Goal: Task Accomplishment & Management: Complete application form

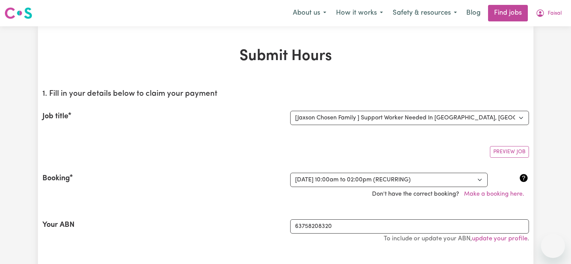
select select "15079"
select select "363837"
select select "pm"
select select "50-Weekday"
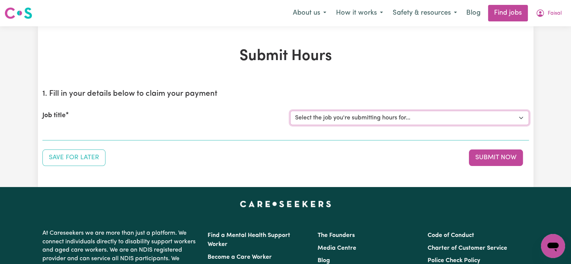
click at [313, 118] on select "Select the job you're submitting hours for... [Jaxson Chosen Family ] Support W…" at bounding box center [409, 118] width 239 height 14
select select "15079"
click at [290, 111] on select "Select the job you're submitting hours for... [Jaxson Chosen Family ] Support W…" at bounding box center [409, 118] width 239 height 14
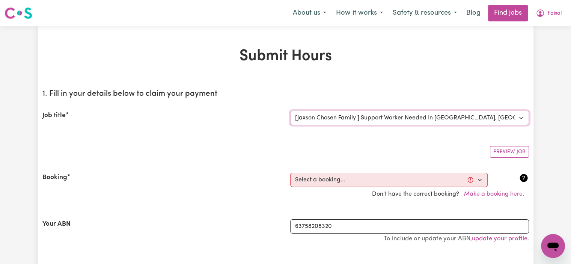
scroll to position [97, 0]
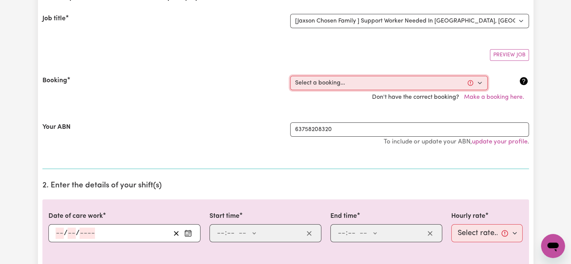
click at [332, 83] on select "Select a booking... Mon, September 15, 2025 - 10:00am to 02:00pm (RECURRING) Mo…" at bounding box center [388, 83] width 197 height 14
click at [223, 65] on section "1. Fill in your details below to claim your payment Job title Select the job yo…" at bounding box center [285, 77] width 486 height 182
click at [371, 83] on select "Select a booking... Mon, September 15, 2025 - 10:00am to 02:00pm (RECURRING) Mo…" at bounding box center [388, 83] width 197 height 14
click at [336, 79] on select "Select a booking... Mon, September 15, 2025 - 10:00am to 02:00pm (RECURRING) Mo…" at bounding box center [388, 83] width 197 height 14
click at [325, 71] on div "Booking Select a booking... Mon, September 15, 2025 - 10:00am to 02:00pm (RECUR…" at bounding box center [285, 90] width 486 height 47
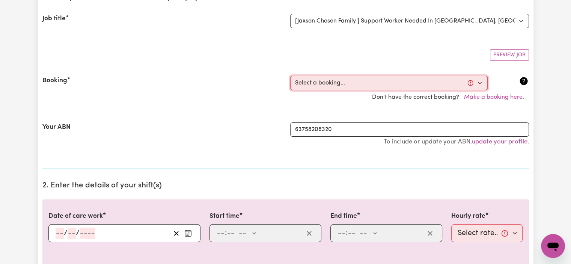
click at [324, 83] on select "Select a booking... Mon, September 15, 2025 - 10:00am to 02:00pm (RECURRING) Mo…" at bounding box center [388, 83] width 197 height 14
click at [470, 84] on select "Select a booking... Mon, September 15, 2025 - 10:00am to 02:00pm (RECURRING) Mo…" at bounding box center [388, 83] width 197 height 14
click at [419, 76] on select "Select a booking... Mon, September 15, 2025 - 10:00am to 02:00pm (RECURRING) Mo…" at bounding box center [388, 83] width 197 height 14
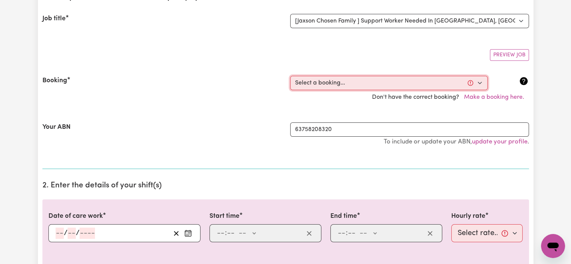
select select "365036"
click at [290, 76] on select "Select a booking... Mon, September 15, 2025 - 10:00am to 02:00pm (RECURRING) Mo…" at bounding box center [388, 83] width 197 height 14
type input "2025-09-17"
type input "17"
type input "9"
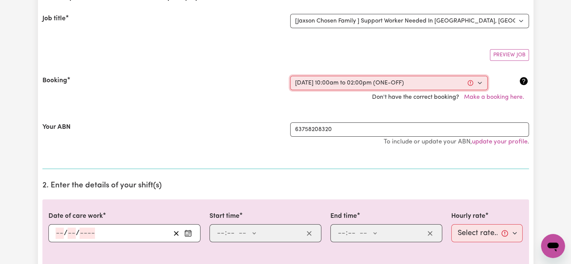
type input "2025"
type input "10:00"
type input "10"
type input "0"
select select "am"
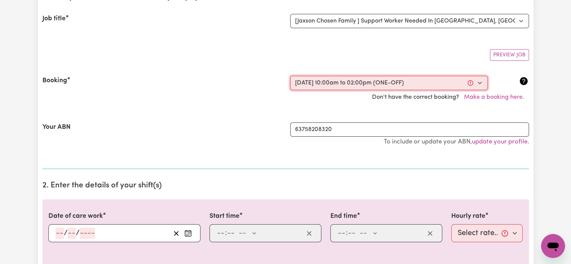
type input "14:00"
type input "2"
type input "0"
select select "pm"
select select "50-Weekday"
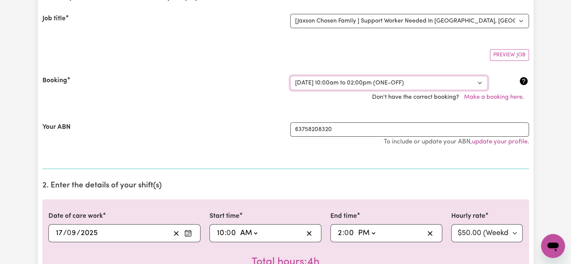
click at [363, 83] on select "Select a booking... Mon, September 15, 2025 - 10:00am to 02:00pm (RECURRING) Mo…" at bounding box center [388, 83] width 197 height 14
click at [340, 88] on select "Select a booking... Mon, September 15, 2025 - 10:00am to 02:00pm (RECURRING) Mo…" at bounding box center [388, 83] width 197 height 14
click at [445, 65] on section "1. Fill in your details below to claim your payment Job title Select the job yo…" at bounding box center [285, 77] width 486 height 182
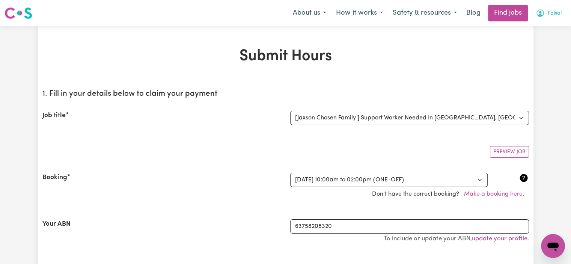
click at [552, 14] on span "Faisal" at bounding box center [555, 13] width 14 height 8
click at [534, 28] on link "My Account" at bounding box center [536, 29] width 59 height 14
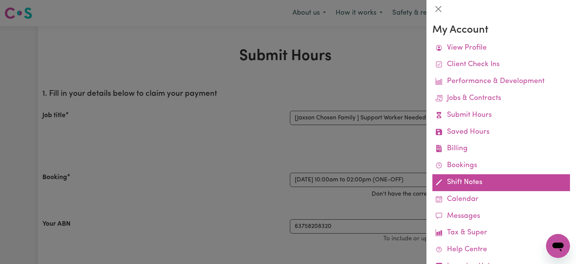
click at [461, 181] on link "Shift Notes" at bounding box center [502, 182] width 138 height 17
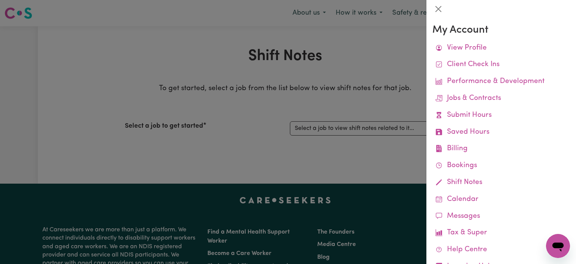
drag, startPoint x: 299, startPoint y: 141, endPoint x: 324, endPoint y: 141, distance: 25.2
click at [299, 141] on div at bounding box center [288, 132] width 576 height 264
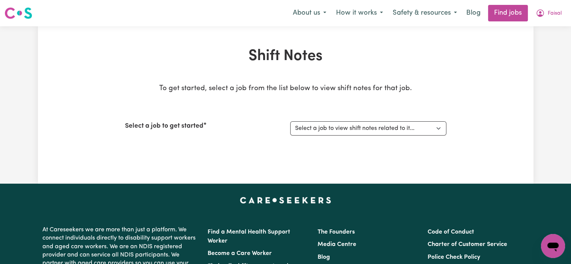
click at [348, 120] on div "Select a job to get started Select a job to view shift notes related to it... […" at bounding box center [285, 128] width 321 height 32
click at [340, 131] on select "Select a job to view shift notes related to it... [Jaxson Chosen Family ] Suppo…" at bounding box center [368, 128] width 156 height 14
select select "15079"
click at [290, 121] on select "Select a job to view shift notes related to it... [Jaxson Chosen Family ] Suppo…" at bounding box center [368, 128] width 156 height 14
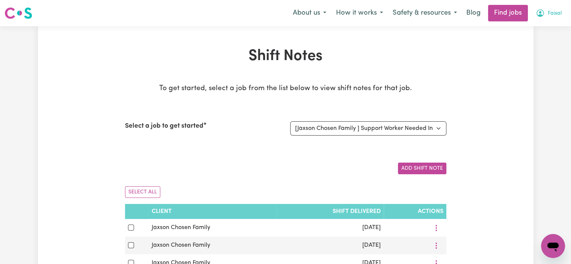
click at [558, 10] on span "Faisal" at bounding box center [555, 13] width 14 height 8
click at [531, 29] on link "My Account" at bounding box center [536, 29] width 59 height 14
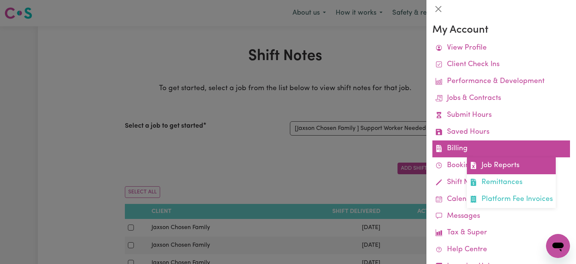
click at [499, 170] on link "Job Reports" at bounding box center [511, 165] width 89 height 17
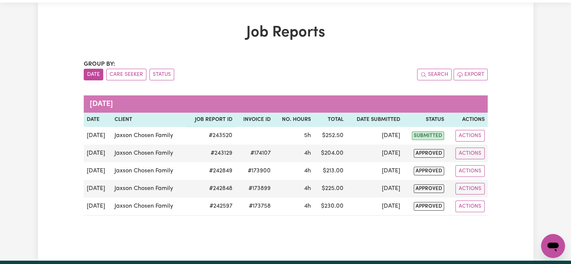
scroll to position [32, 0]
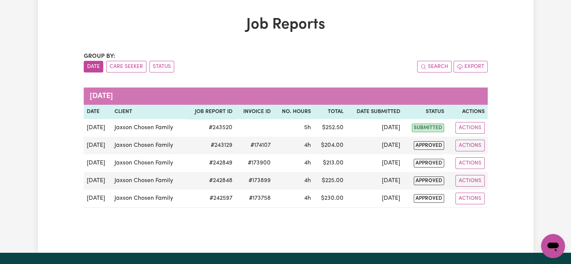
click at [512, 132] on div "Job Reports Group by: Date Care Seeker Status Search Export September 2025 Date…" at bounding box center [285, 124] width 495 height 216
click at [0, 118] on div "Job Reports Group by: Date Care Seeker Status Search Export September 2025 Date…" at bounding box center [285, 124] width 571 height 258
click at [59, 164] on div "Job Reports Group by: Date Care Seeker Status Search Export September 2025 Date…" at bounding box center [285, 124] width 495 height 216
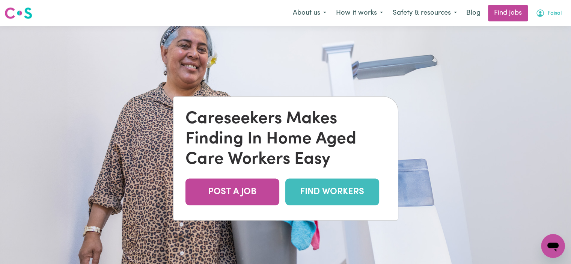
click at [549, 18] on button "Faisal" at bounding box center [549, 13] width 36 height 16
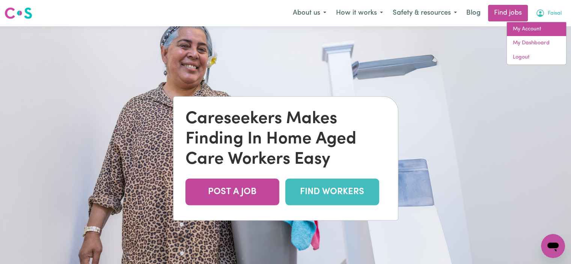
click at [540, 27] on link "My Account" at bounding box center [536, 29] width 59 height 14
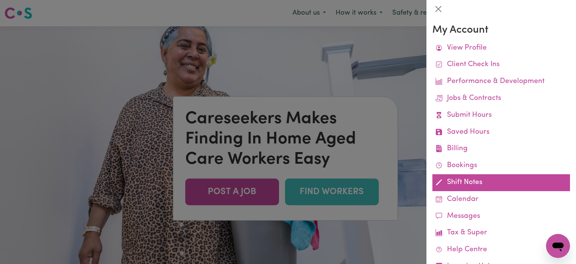
click at [459, 183] on link "Shift Notes" at bounding box center [502, 182] width 138 height 17
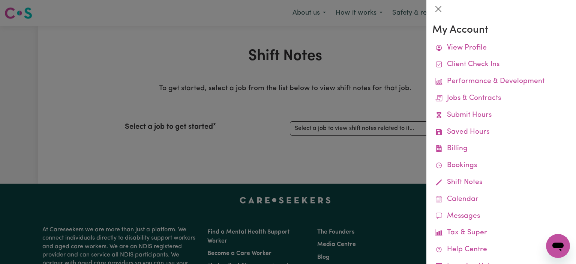
click at [352, 115] on div at bounding box center [288, 132] width 576 height 264
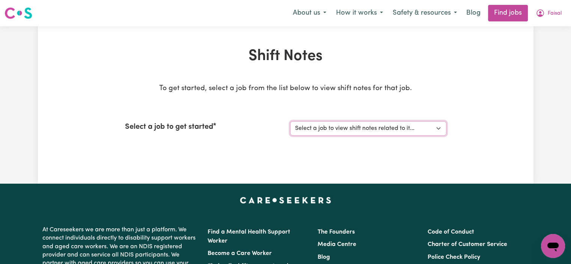
click at [368, 128] on select "Select a job to view shift notes related to it... [Jaxson Chosen Family ] Suppo…" at bounding box center [368, 128] width 156 height 14
select select "15079"
click at [290, 121] on select "Select a job to view shift notes related to it... [Jaxson Chosen Family ] Suppo…" at bounding box center [368, 128] width 156 height 14
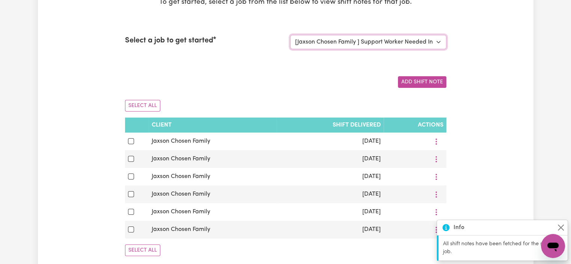
scroll to position [108, 0]
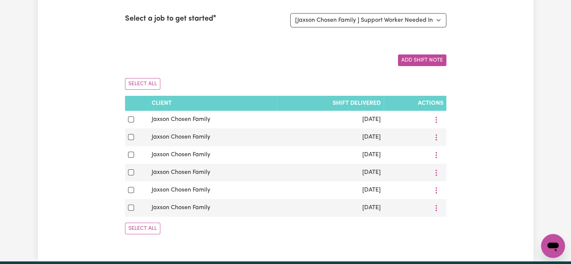
click at [254, 64] on div "Add Shift Note" at bounding box center [285, 60] width 321 height 12
click at [536, 141] on div "Shift Notes To get started, select a job from the list below to view shift note…" at bounding box center [285, 89] width 571 height 343
click at [534, 140] on div "Shift Notes To get started, select a job from the list below to view shift note…" at bounding box center [285, 89] width 571 height 343
